Goal: Book appointment/travel/reservation

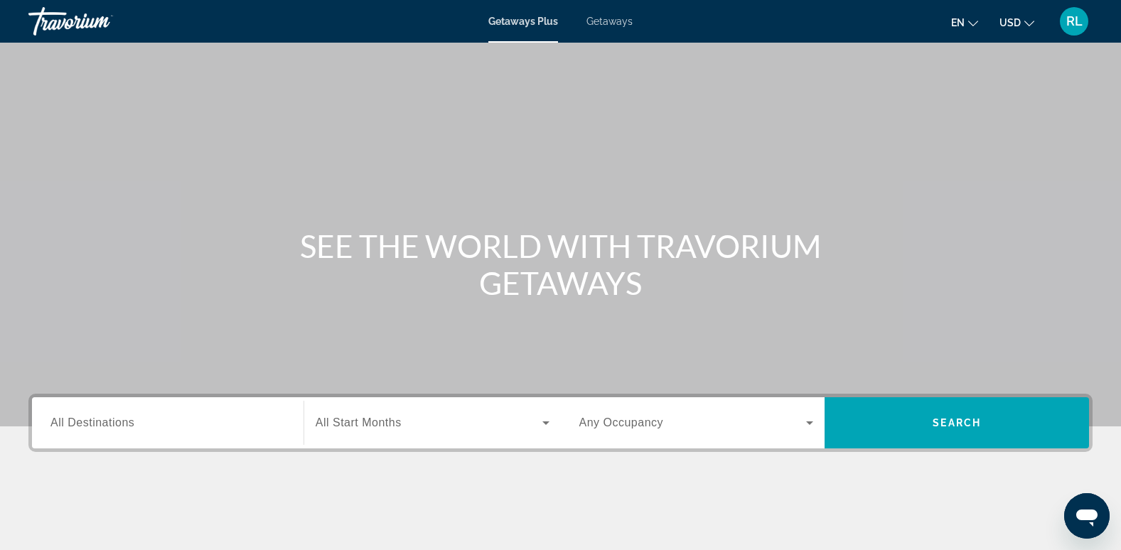
click at [109, 419] on span "All Destinations" at bounding box center [92, 422] width 84 height 12
click at [109, 419] on input "Destination All Destinations" at bounding box center [167, 423] width 235 height 17
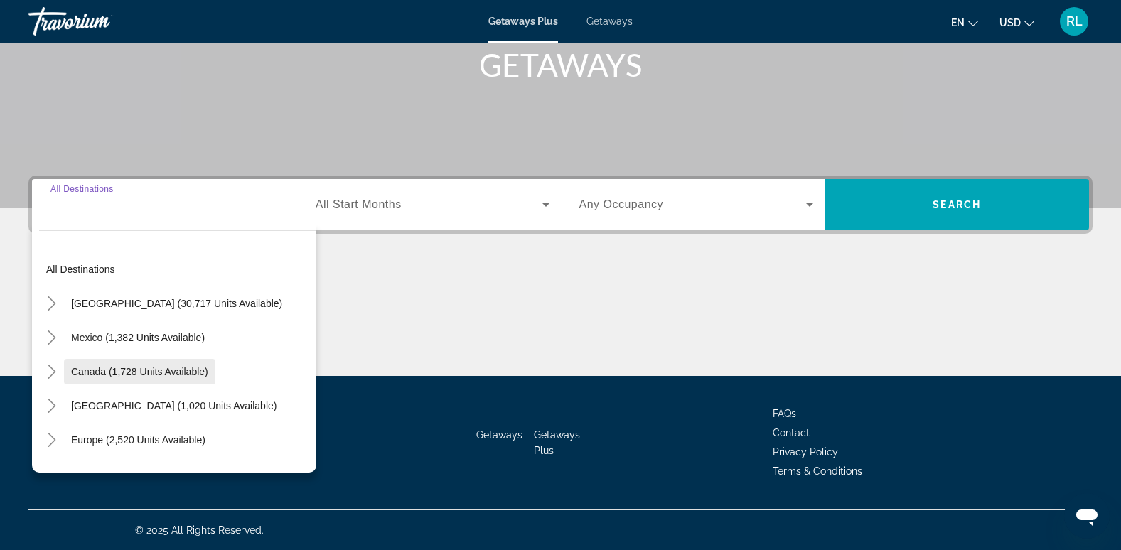
scroll to position [142, 0]
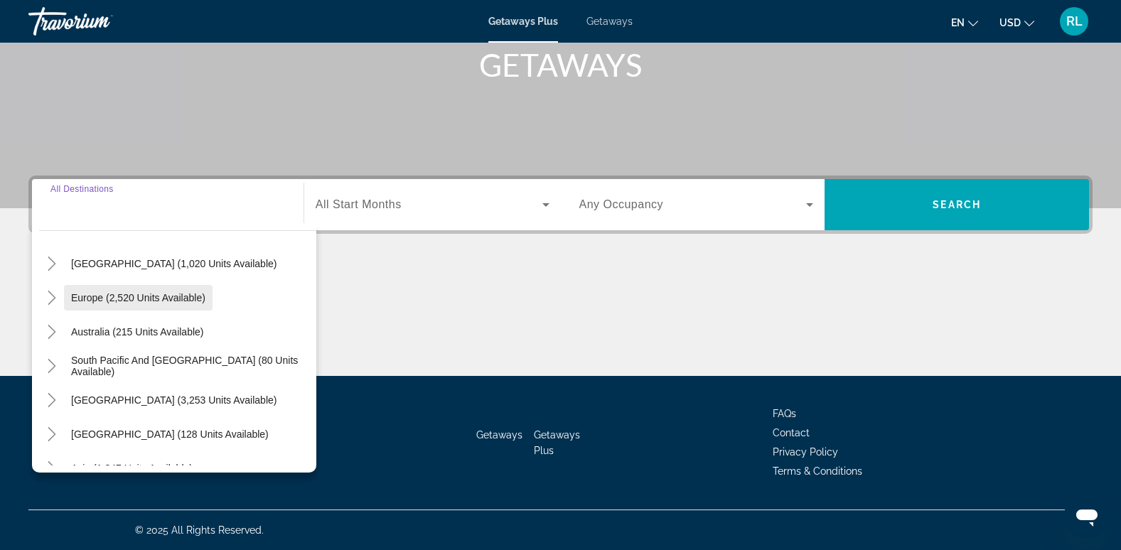
click at [129, 303] on span "Search widget" at bounding box center [138, 298] width 149 height 34
type input "**********"
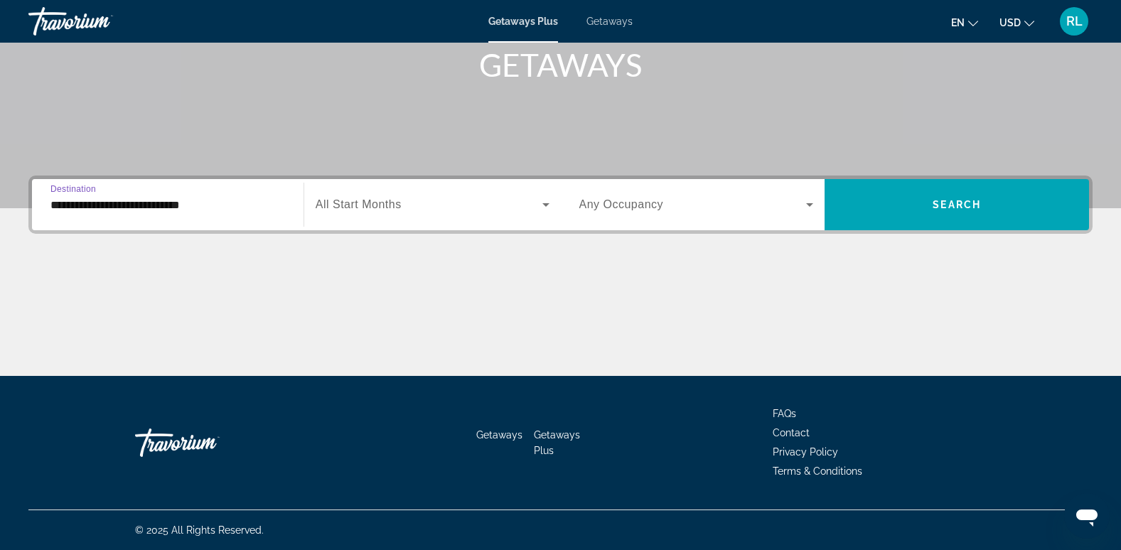
click at [496, 208] on span "Search widget" at bounding box center [429, 204] width 227 height 17
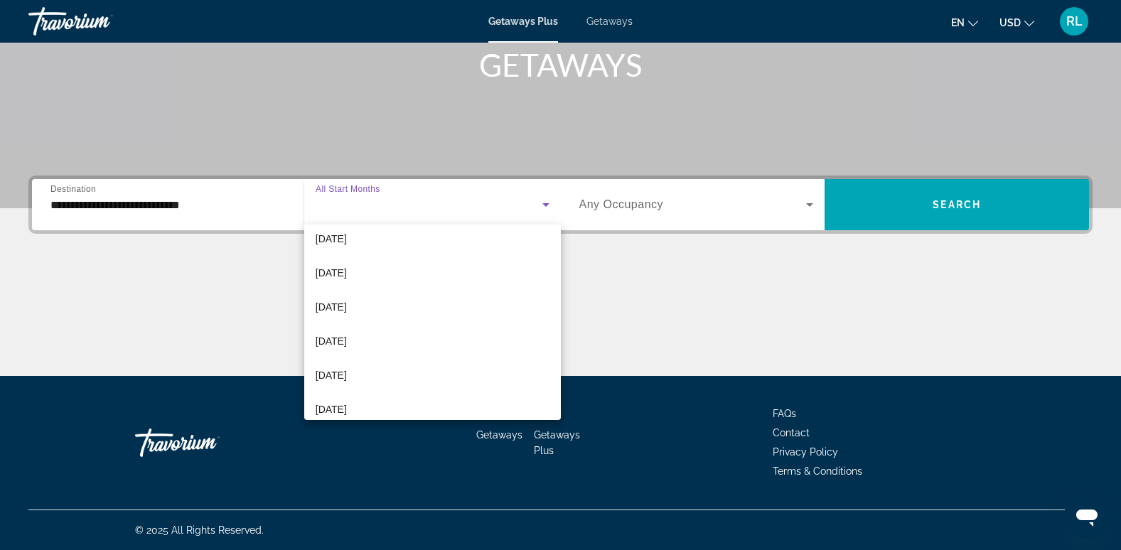
scroll to position [284, 0]
click at [367, 301] on mat-option "[DATE]" at bounding box center [432, 304] width 257 height 34
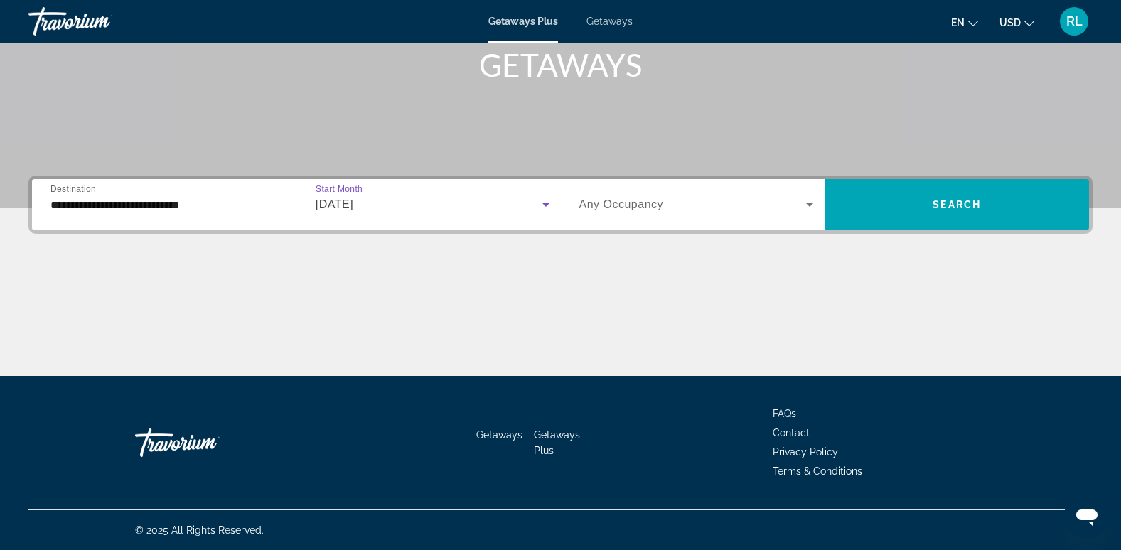
click at [664, 205] on span "Search widget" at bounding box center [692, 204] width 227 height 17
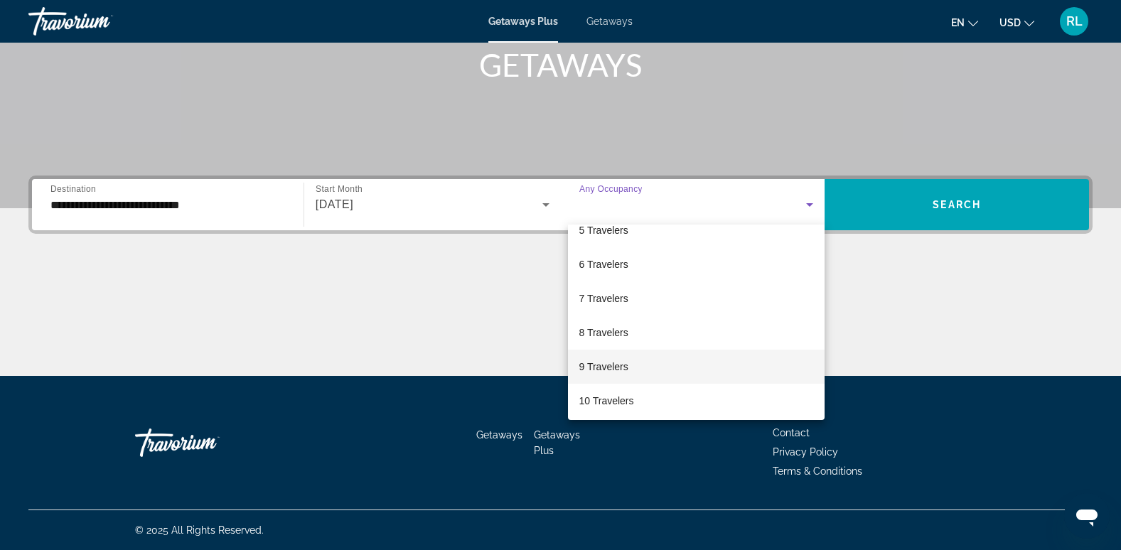
scroll to position [157, 0]
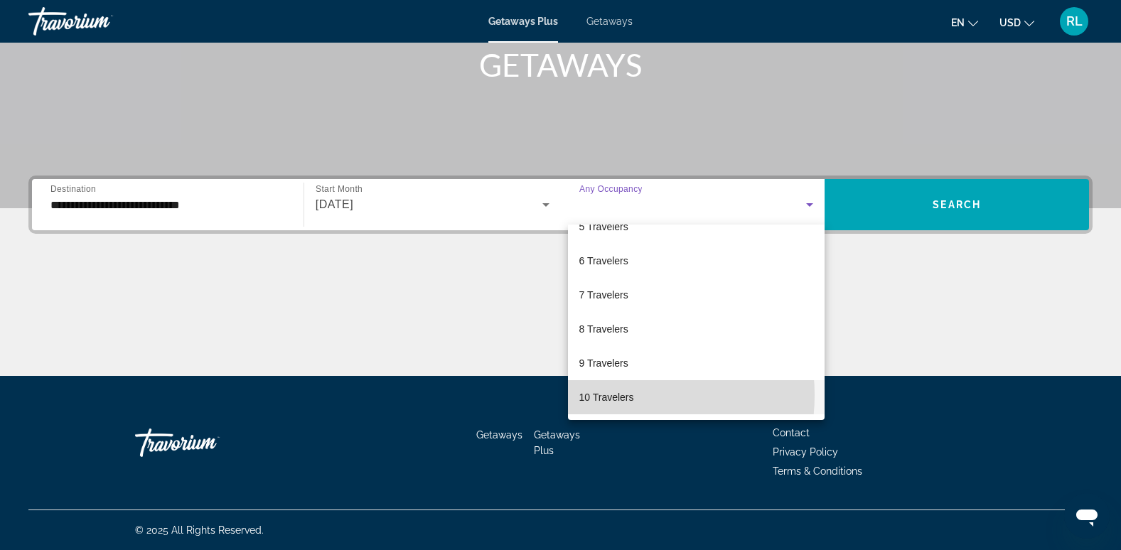
click at [600, 395] on span "10 Travelers" at bounding box center [606, 397] width 55 height 17
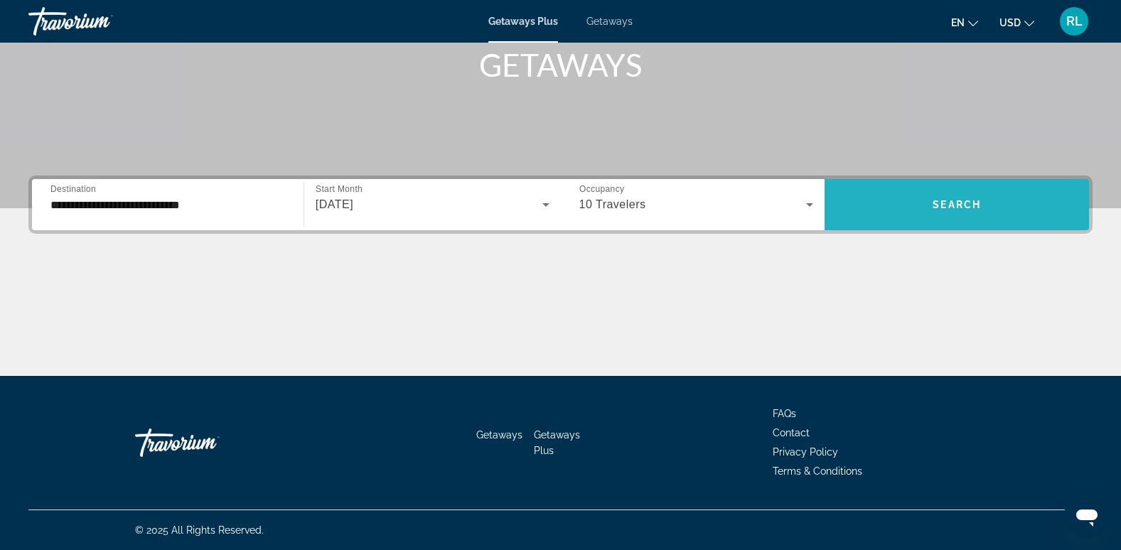
click at [946, 206] on span "Search" at bounding box center [956, 204] width 48 height 11
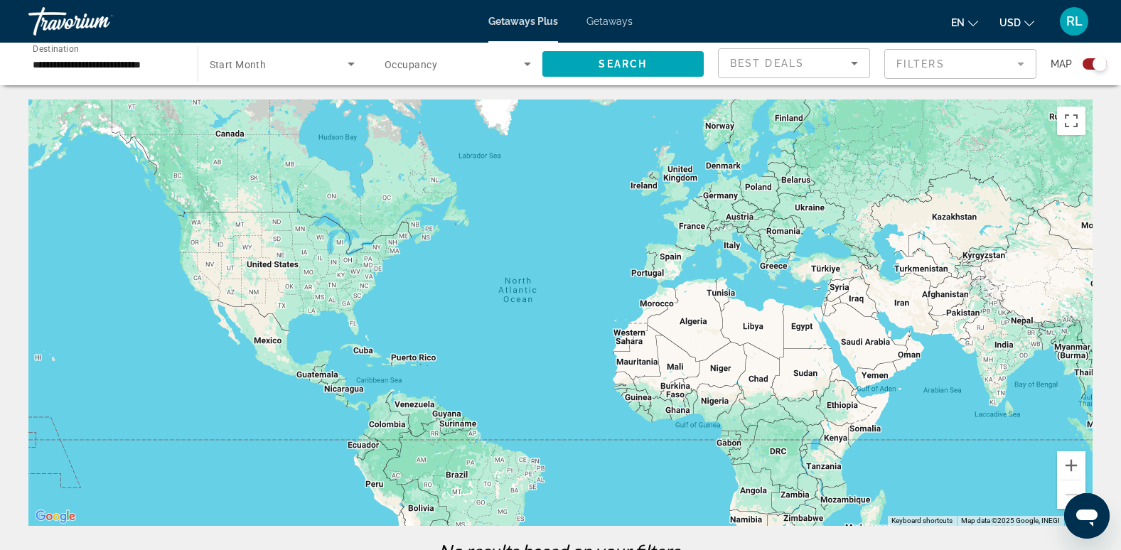
click at [780, 271] on div "Main content" at bounding box center [560, 312] width 1064 height 426
click at [824, 63] on div "Best Deals" at bounding box center [790, 63] width 121 height 17
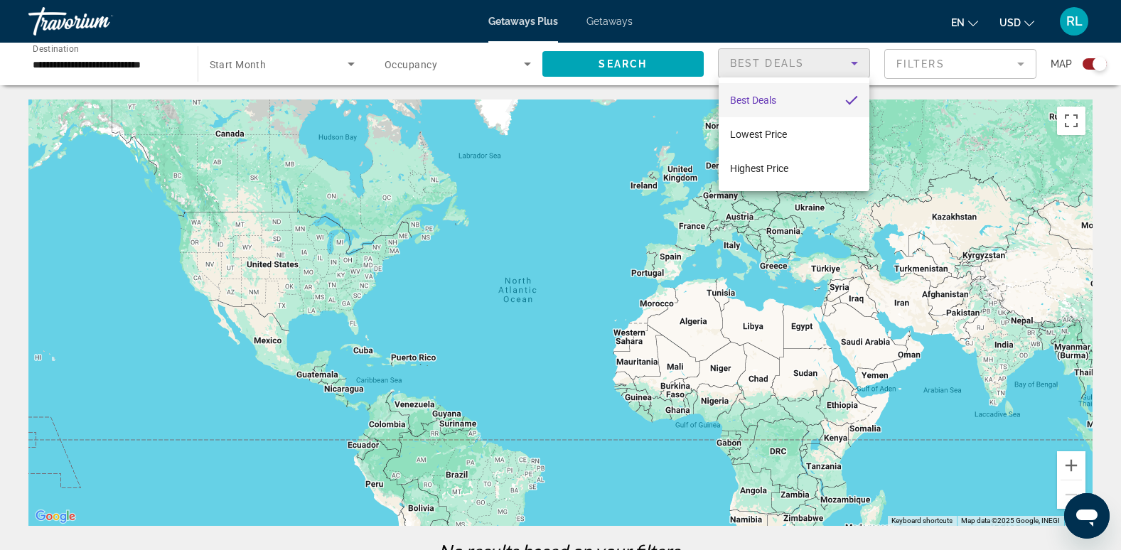
click at [297, 59] on div at bounding box center [560, 275] width 1121 height 550
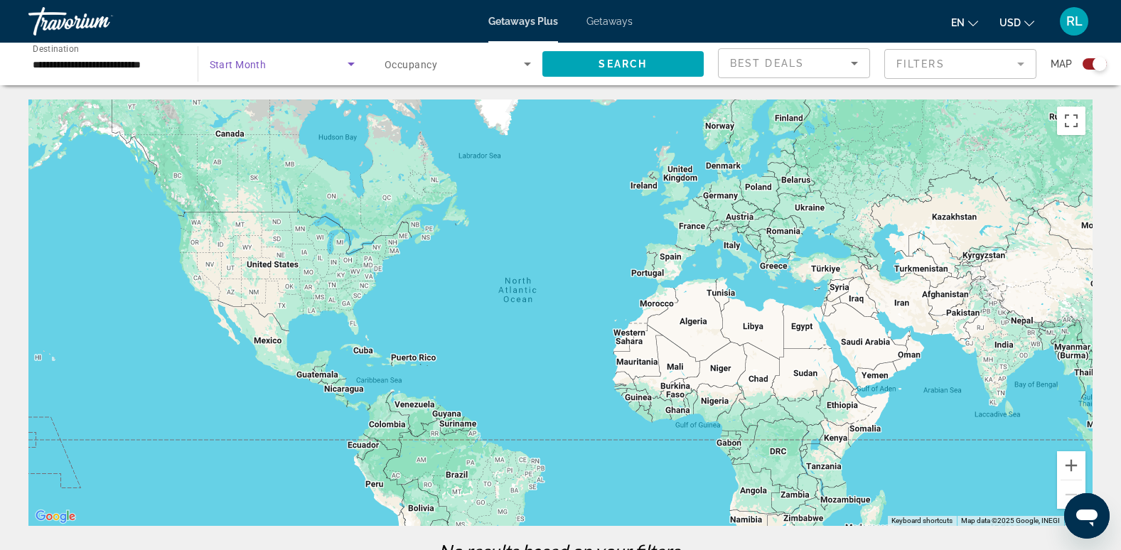
click at [288, 64] on span "Search widget" at bounding box center [279, 63] width 139 height 17
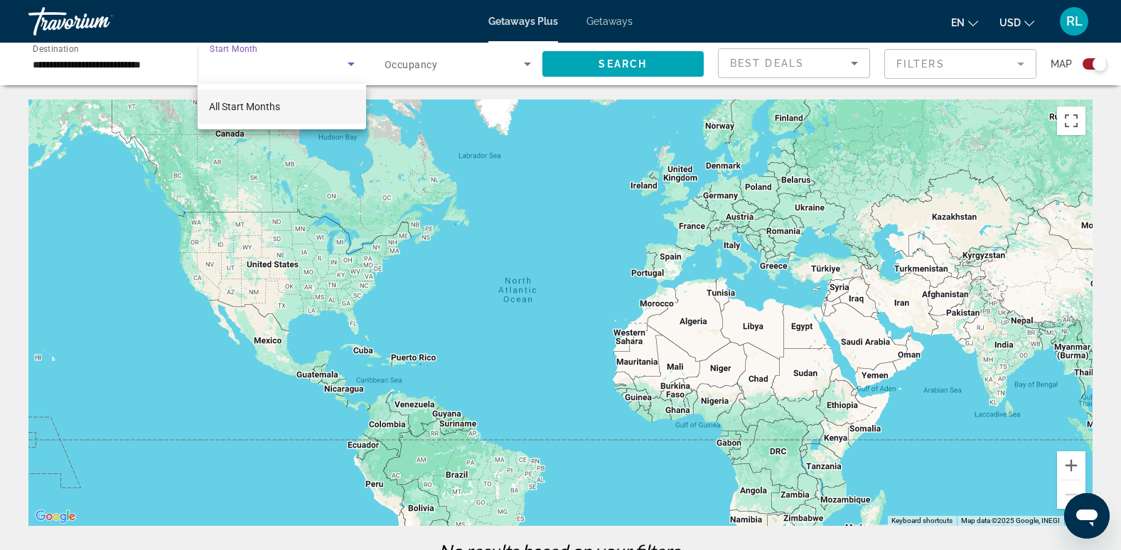
click at [448, 60] on div at bounding box center [560, 275] width 1121 height 550
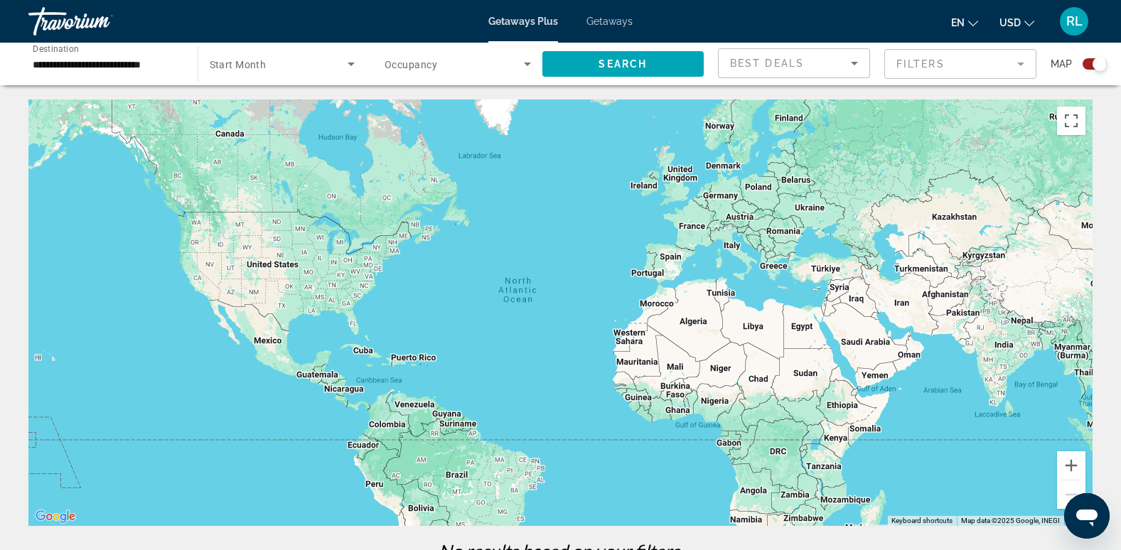
click at [510, 67] on span "Search widget" at bounding box center [453, 63] width 139 height 17
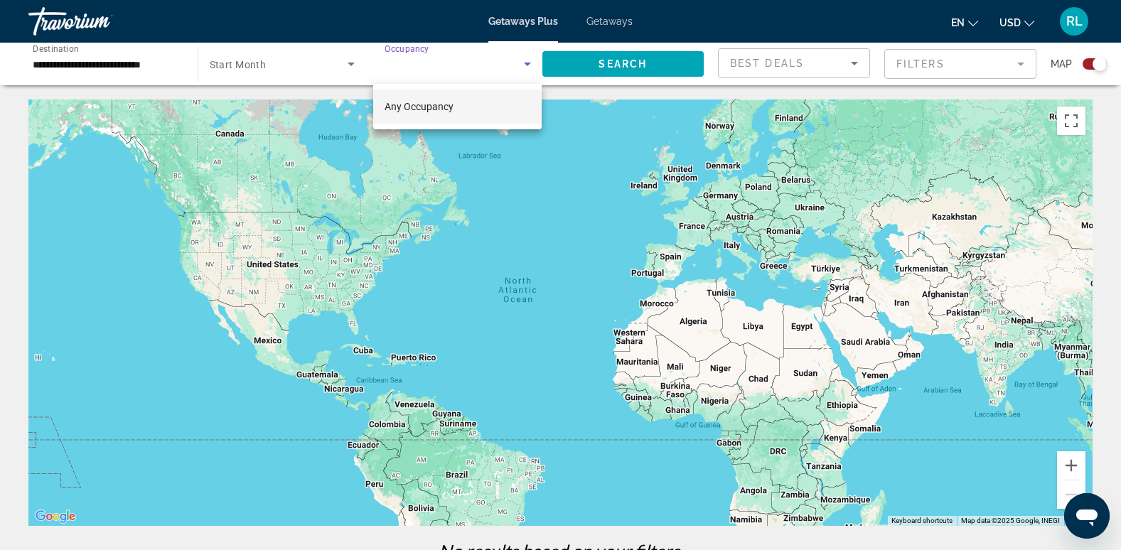
click at [828, 63] on div at bounding box center [560, 275] width 1121 height 550
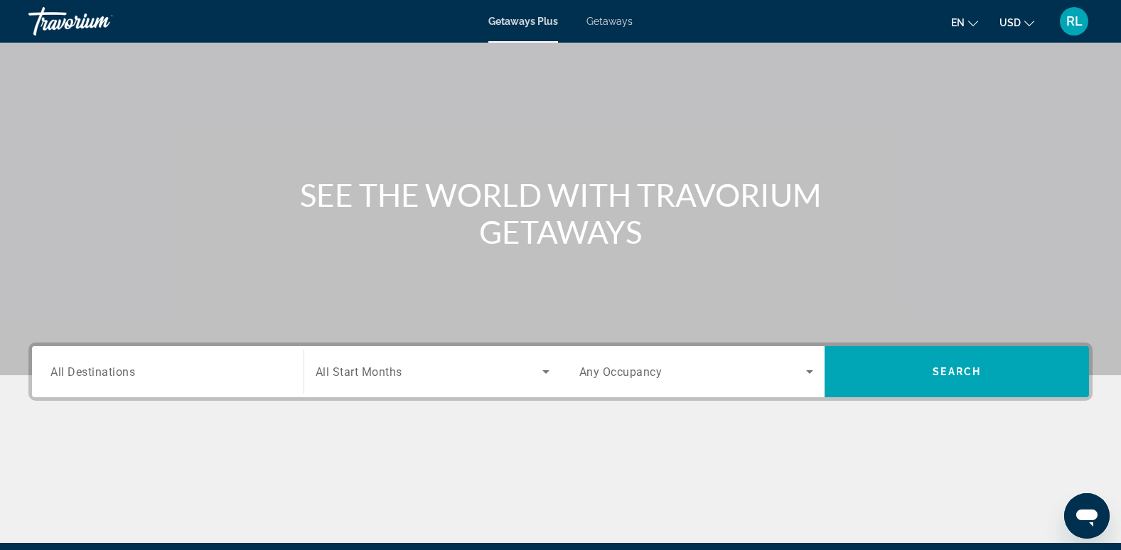
scroll to position [213, 0]
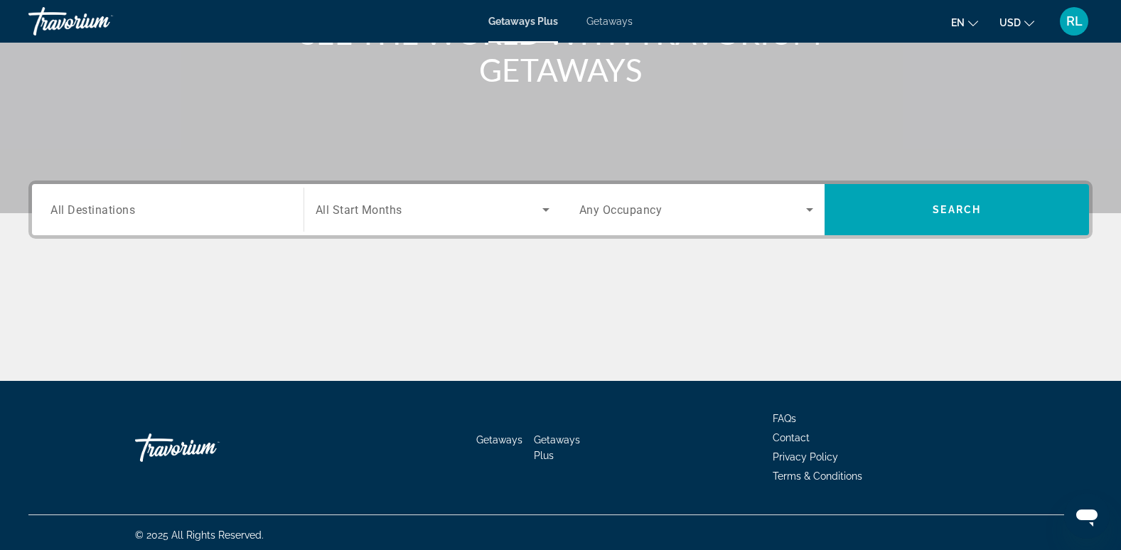
click at [512, 436] on span "Getaways" at bounding box center [499, 439] width 46 height 11
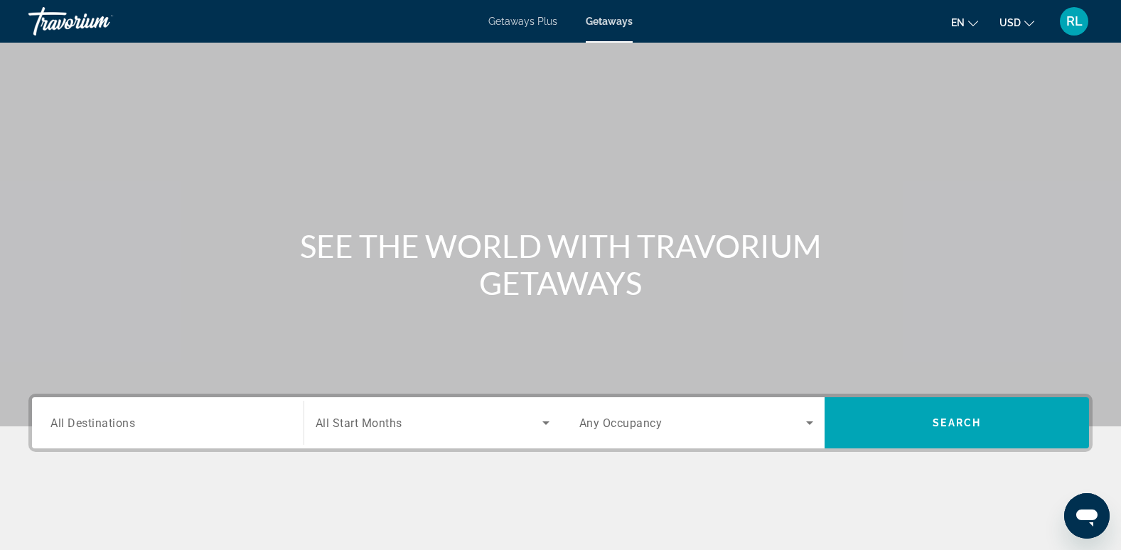
click at [167, 429] on input "Destination All Destinations" at bounding box center [167, 423] width 235 height 17
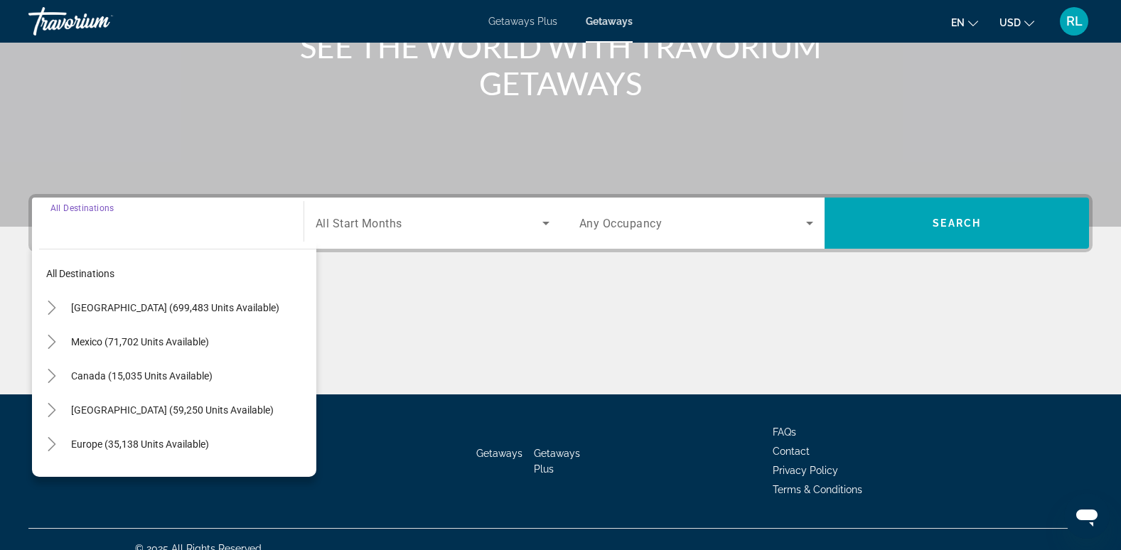
scroll to position [218, 0]
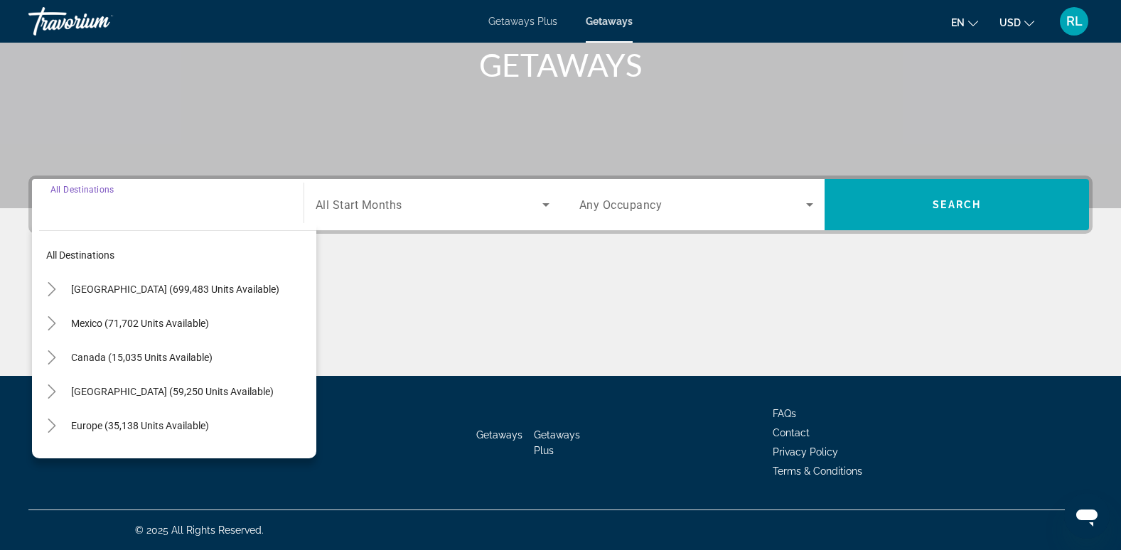
click at [167, 429] on span "Europe (35,138 units available)" at bounding box center [140, 425] width 138 height 11
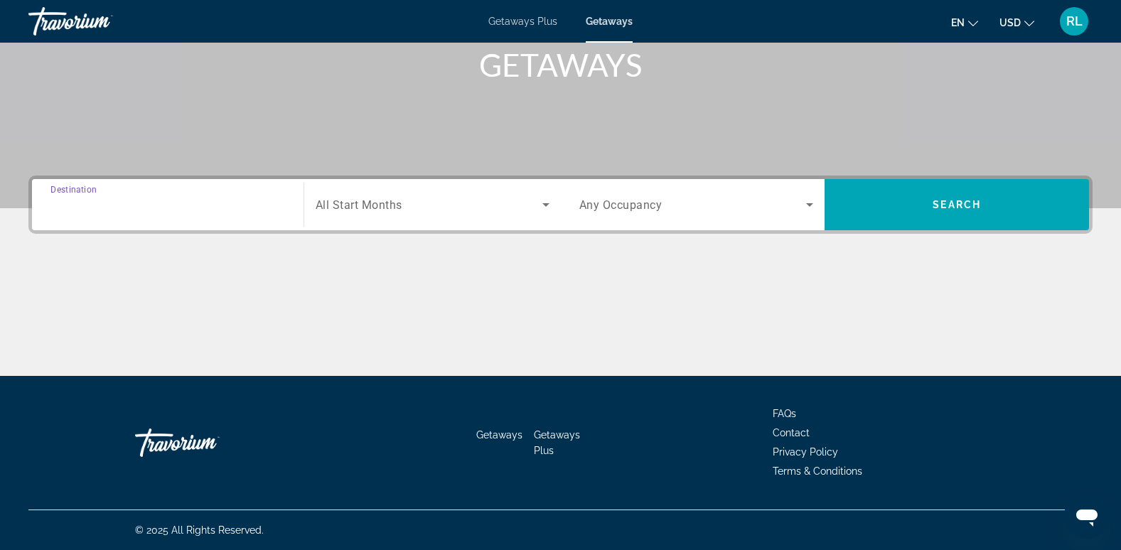
type input "**********"
click at [404, 212] on span "Search widget" at bounding box center [429, 204] width 227 height 17
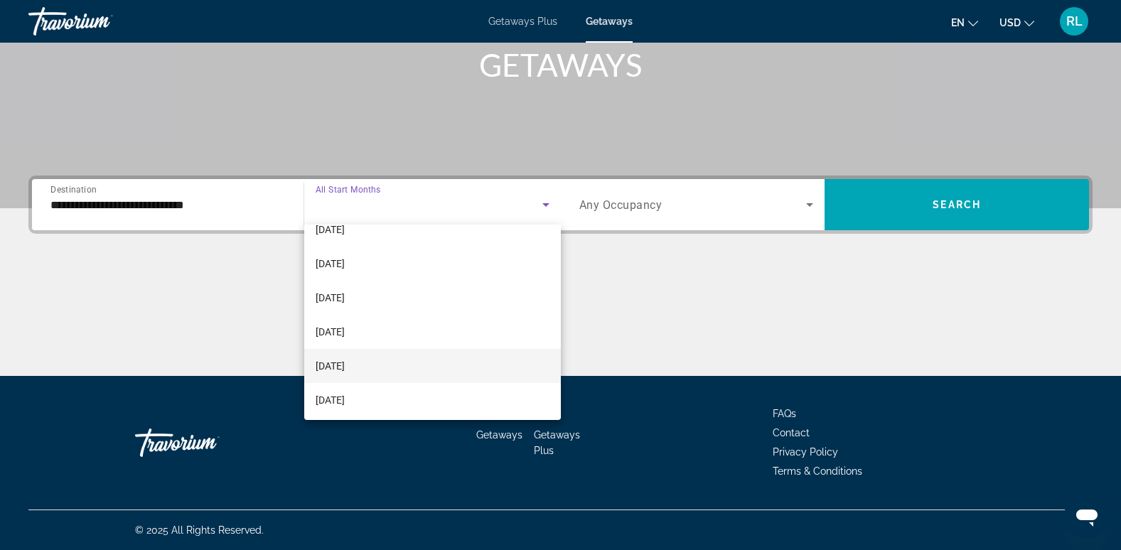
scroll to position [293, 0]
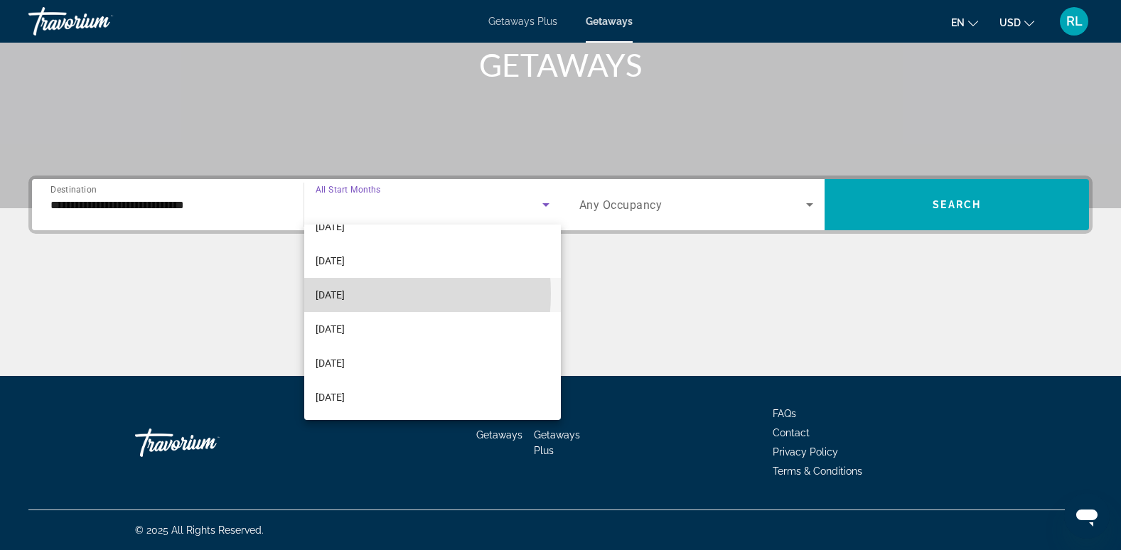
click at [343, 293] on span "[DATE]" at bounding box center [330, 294] width 29 height 17
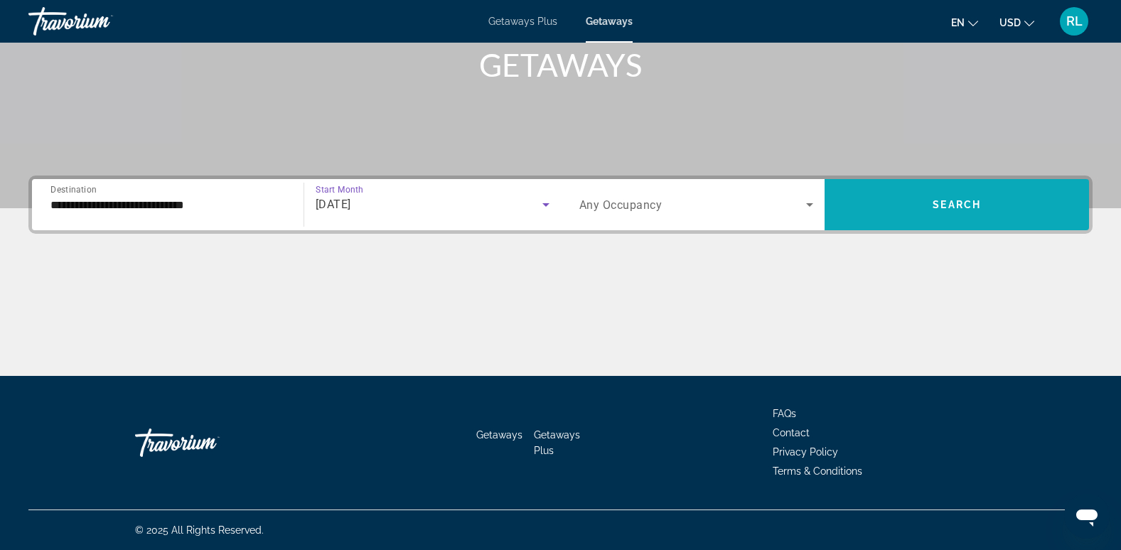
click at [953, 198] on span "Search widget" at bounding box center [956, 205] width 264 height 34
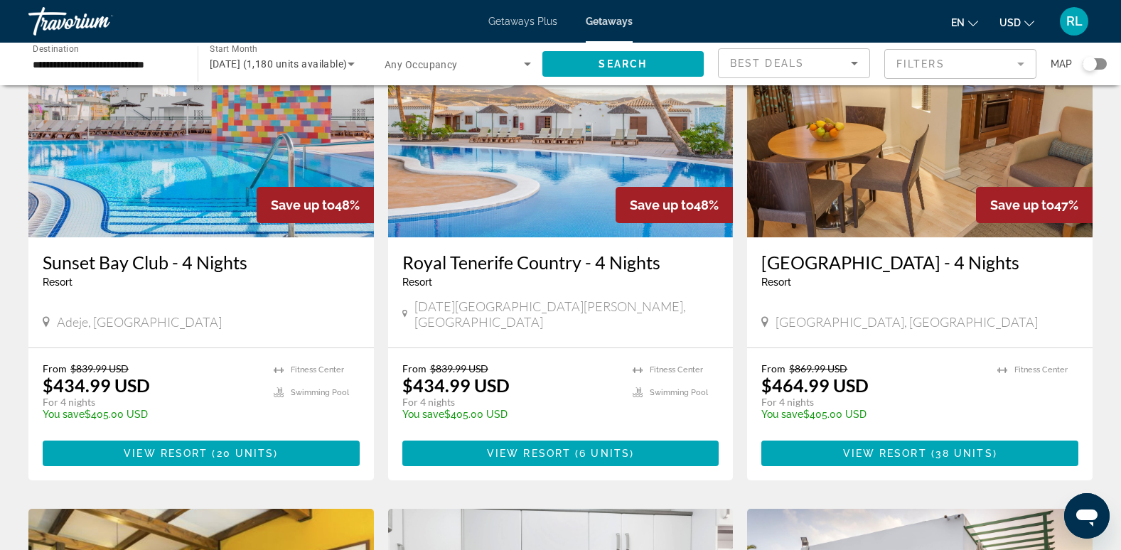
scroll to position [1066, 0]
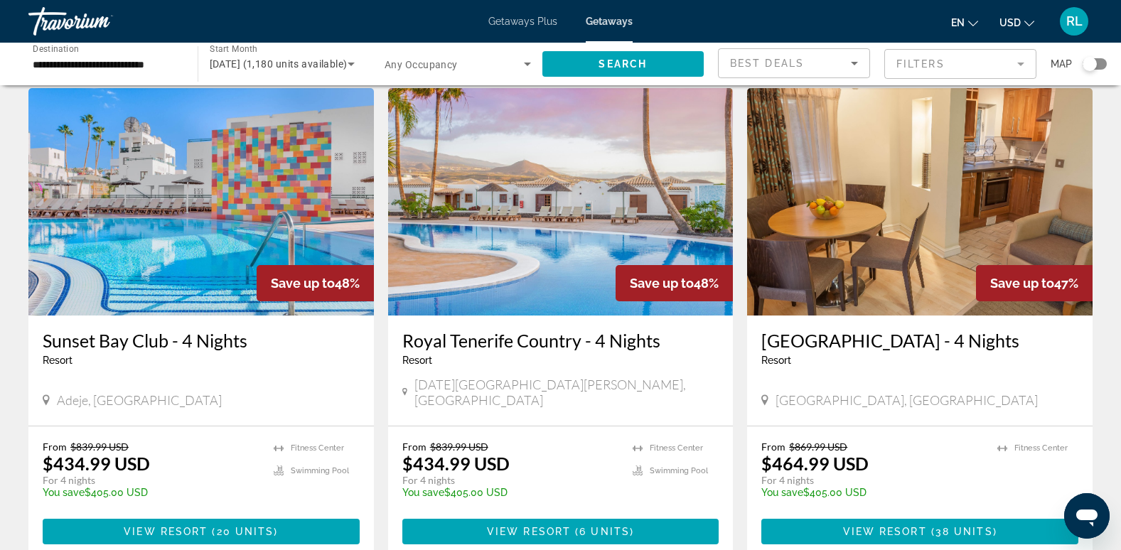
click at [515, 68] on span "Search widget" at bounding box center [453, 63] width 139 height 17
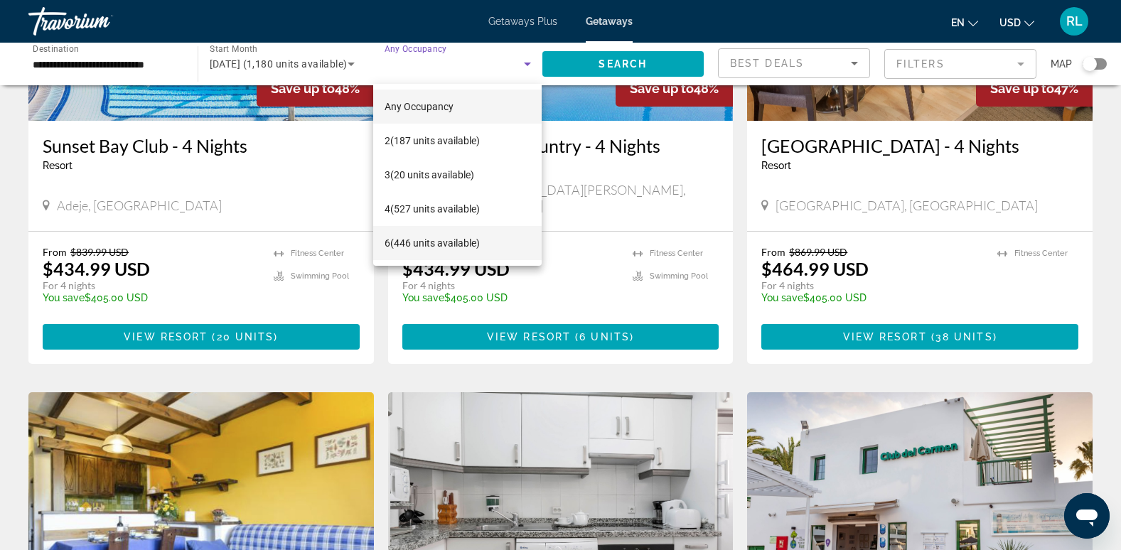
scroll to position [1279, 0]
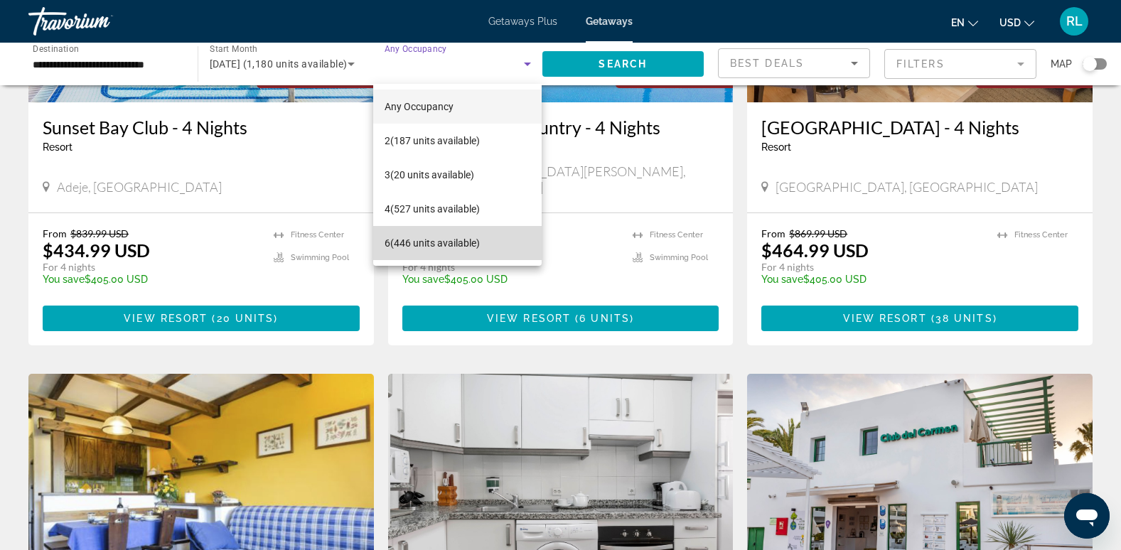
click at [409, 244] on span "6 (446 units available)" at bounding box center [431, 243] width 95 height 17
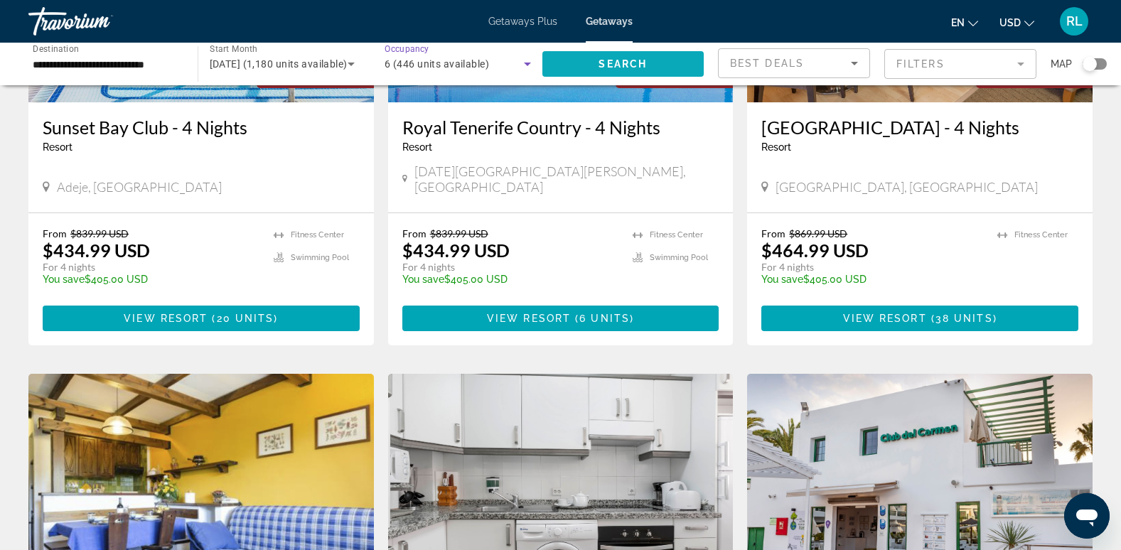
click at [605, 64] on span "Search" at bounding box center [622, 63] width 48 height 11
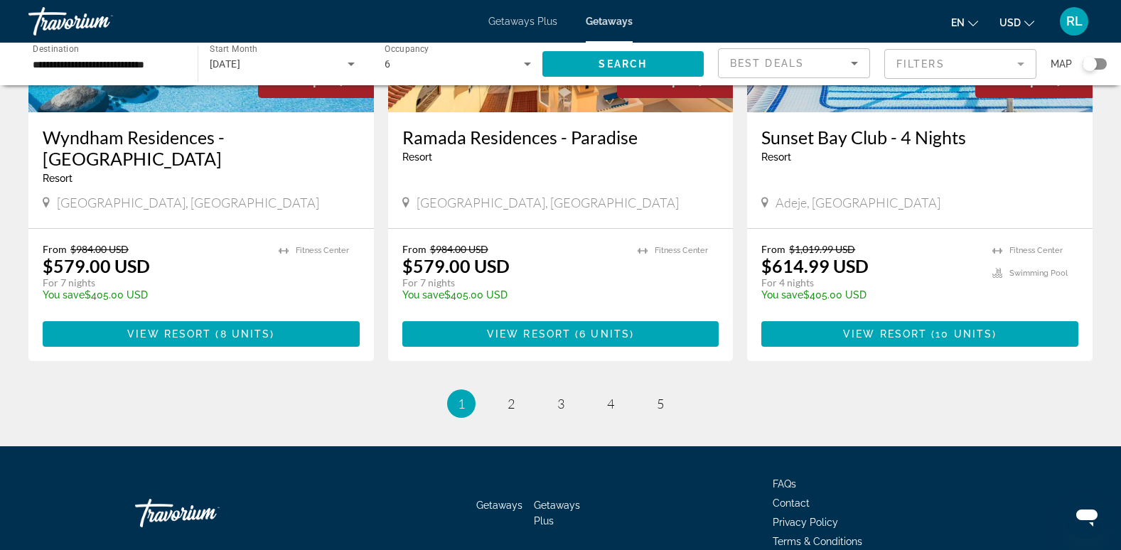
scroll to position [1813, 0]
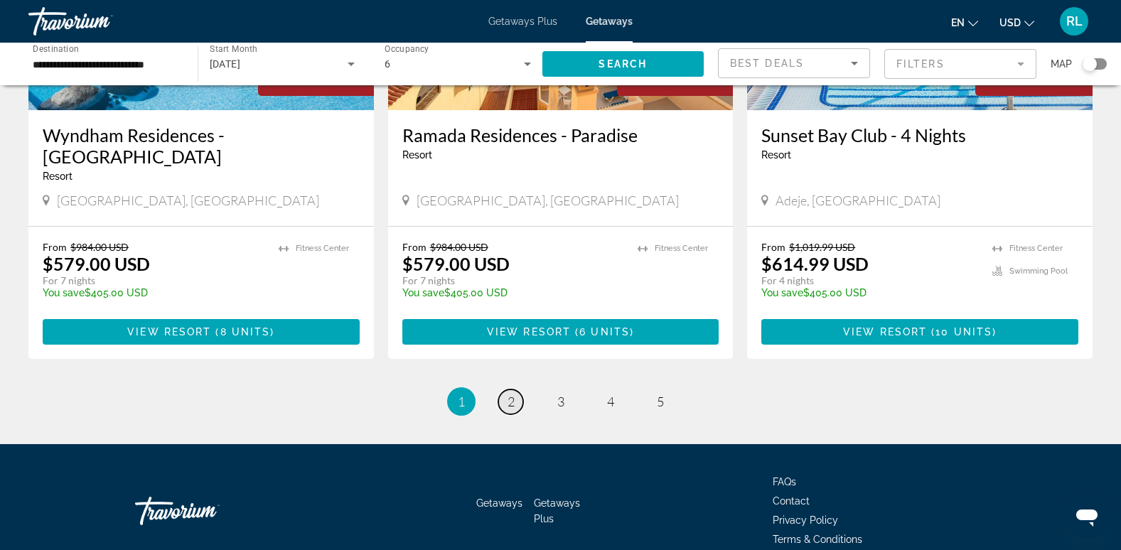
click at [507, 394] on span "2" at bounding box center [510, 402] width 7 height 16
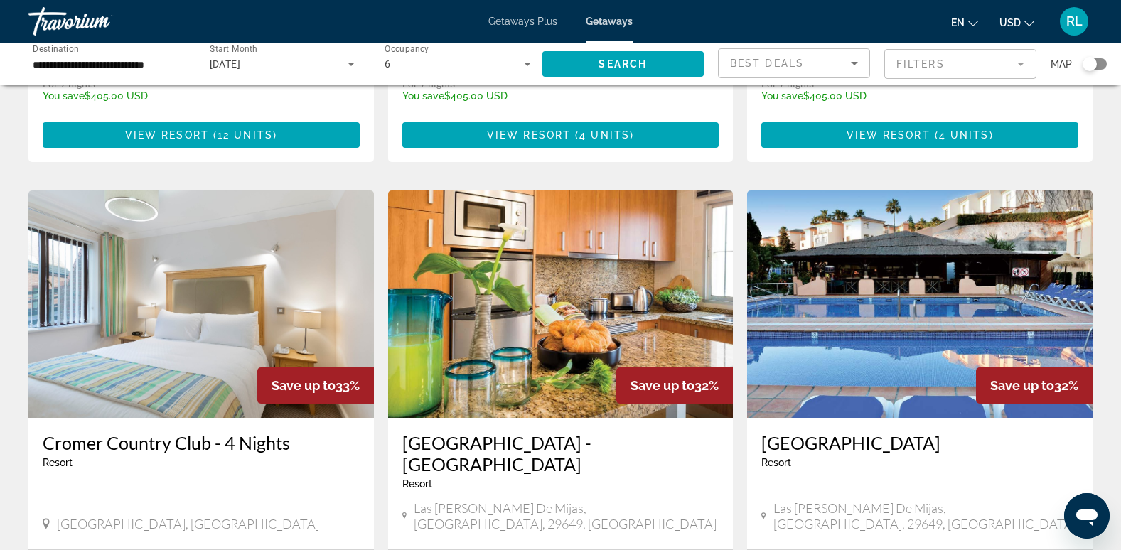
scroll to position [1634, 0]
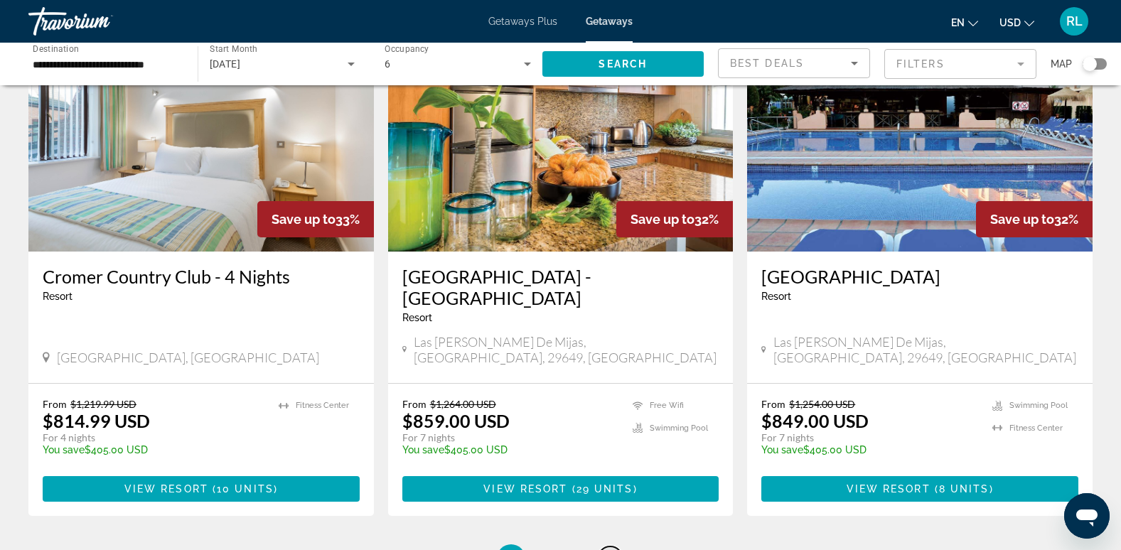
click at [613, 549] on span "4" at bounding box center [610, 559] width 7 height 16
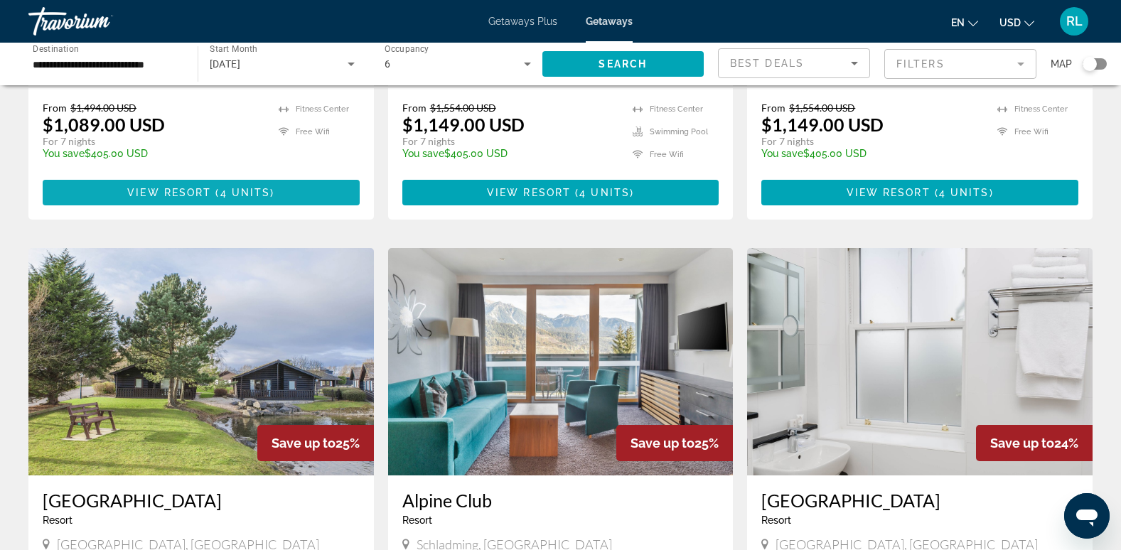
scroll to position [924, 0]
